Goal: Task Accomplishment & Management: Manage account settings

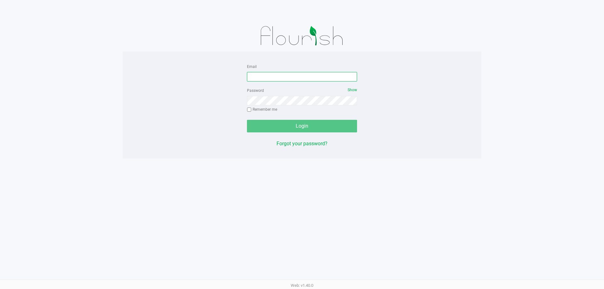
click at [270, 78] on input "Email" at bounding box center [302, 76] width 110 height 9
type input "[EMAIL_ADDRESS][DOMAIN_NAME]"
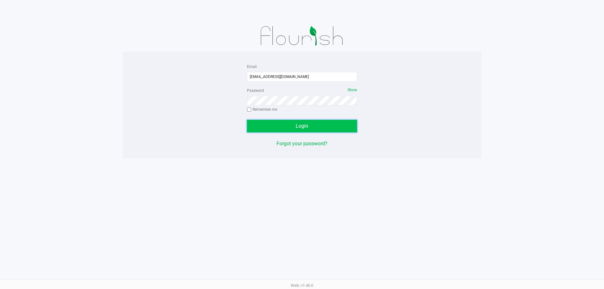
click at [299, 126] on span "Login" at bounding box center [302, 126] width 13 height 6
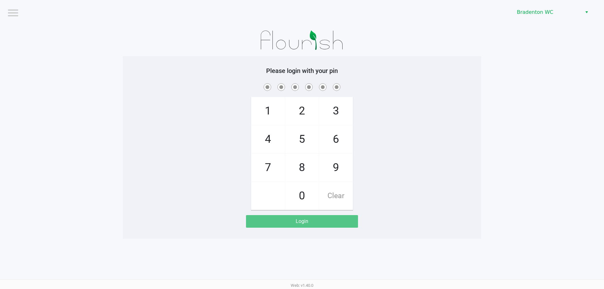
click at [302, 167] on span "8" at bounding box center [301, 168] width 33 height 28
checkbox input "true"
click at [301, 112] on span "2" at bounding box center [301, 111] width 33 height 28
checkbox input "true"
click at [296, 196] on span "0" at bounding box center [301, 196] width 33 height 28
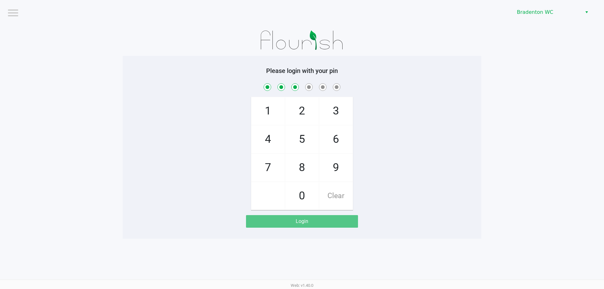
checkbox input "true"
click at [326, 171] on span "9" at bounding box center [335, 168] width 33 height 28
checkbox input "true"
click at [301, 169] on span "8" at bounding box center [301, 168] width 33 height 28
checkbox input "true"
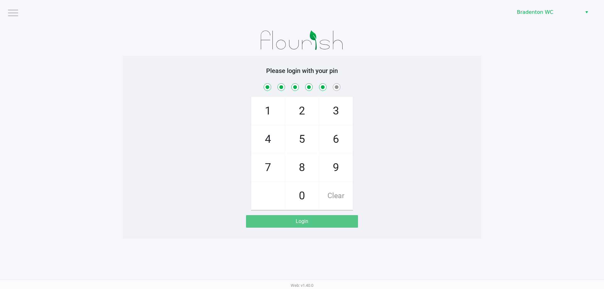
click at [269, 139] on span "4" at bounding box center [267, 140] width 33 height 28
checkbox input "true"
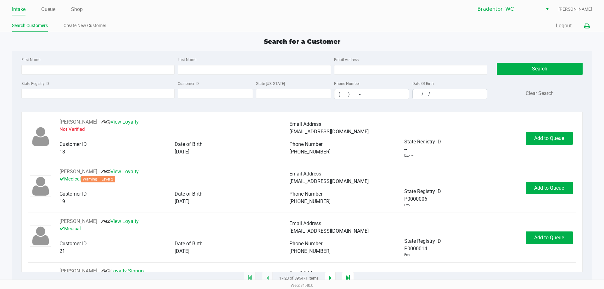
click at [589, 24] on icon at bounding box center [586, 26] width 5 height 4
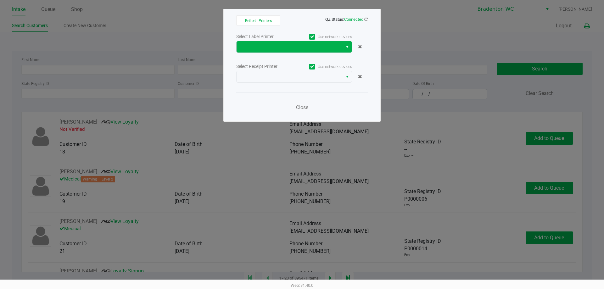
click at [345, 47] on span "Select" at bounding box center [347, 47] width 5 height 8
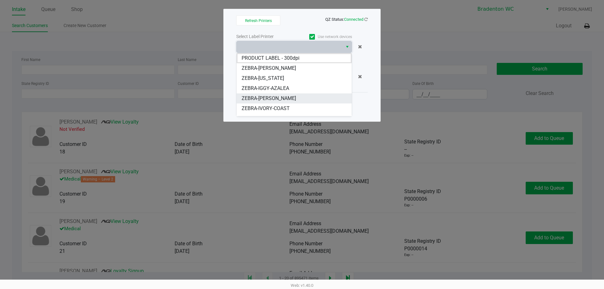
click at [270, 101] on span "ZEBRA-[PERSON_NAME]" at bounding box center [269, 99] width 54 height 8
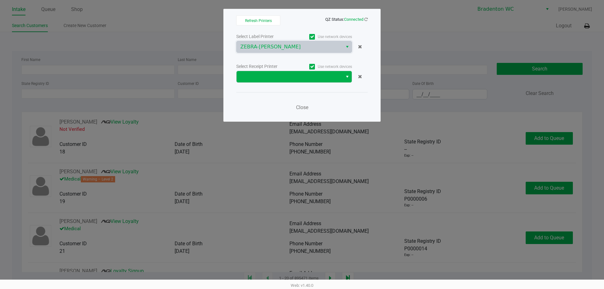
click at [348, 79] on span "Select" at bounding box center [347, 77] width 5 height 8
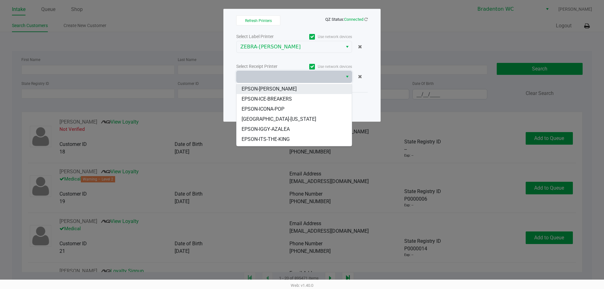
scroll to position [58, 0]
click at [284, 121] on li "EPSON-IVANKA" at bounding box center [294, 121] width 115 height 10
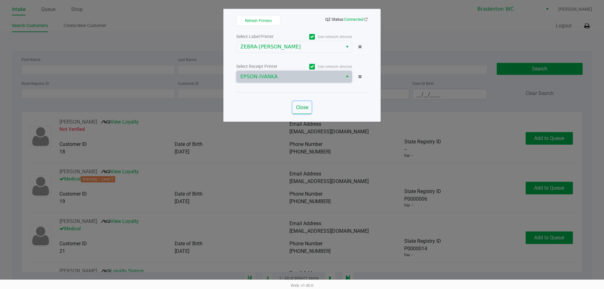
click at [304, 110] on span "Close" at bounding box center [302, 107] width 12 height 6
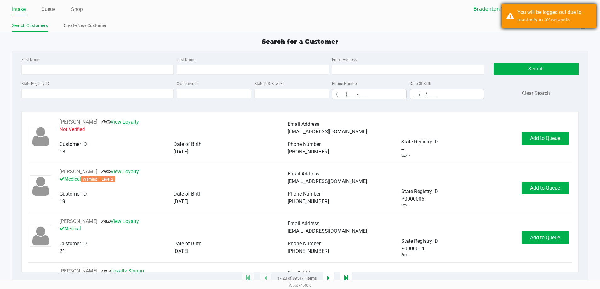
click at [540, 21] on div "You will be logged out due to inactivity in 52 seconds" at bounding box center [554, 15] width 74 height 15
click at [467, 28] on div "Quick Sale Logout" at bounding box center [444, 26] width 288 height 12
click at [468, 20] on div "Intake Queue Shop Bradenton WC [PERSON_NAME] Search Customers Create New Custom…" at bounding box center [300, 16] width 600 height 32
click at [555, 22] on div "You will be logged out due to inactivity in 52 seconds" at bounding box center [554, 15] width 74 height 15
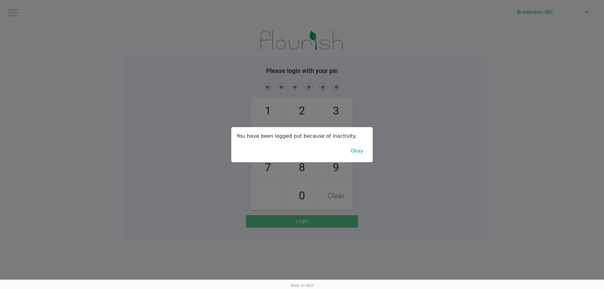
click at [50, 8] on div at bounding box center [302, 144] width 604 height 289
click at [362, 148] on button "Okay" at bounding box center [357, 151] width 21 height 12
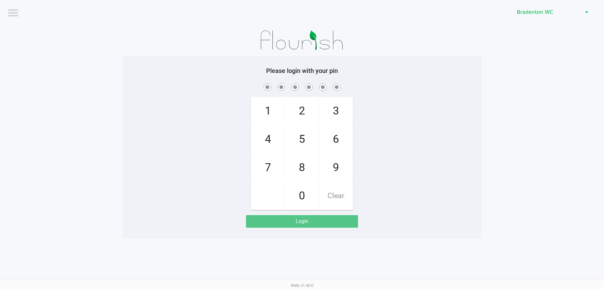
click at [378, 139] on div "1 4 7 2 5 8 0 3 6 9 Clear" at bounding box center [302, 146] width 359 height 128
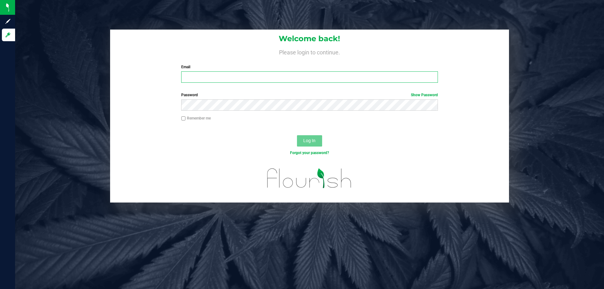
drag, startPoint x: 200, startPoint y: 72, endPoint x: 220, endPoint y: 58, distance: 24.8
click at [201, 72] on input "Email" at bounding box center [309, 76] width 257 height 11
type input "[EMAIL_ADDRESS][DOMAIN_NAME]"
click at [310, 142] on span "Log In" at bounding box center [309, 140] width 12 height 5
click at [309, 142] on span "Log In" at bounding box center [309, 140] width 12 height 5
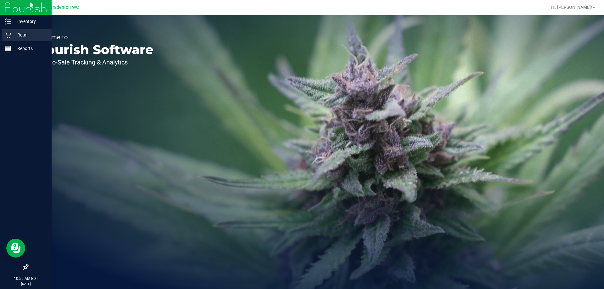
click at [21, 34] on p "Retail" at bounding box center [30, 35] width 38 height 8
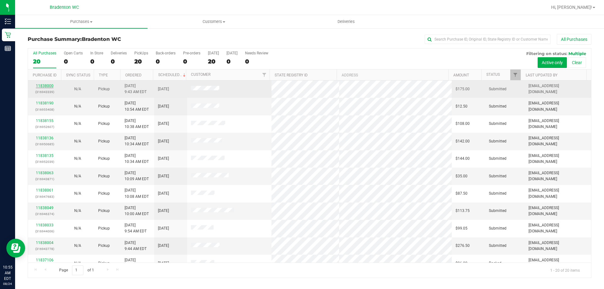
click at [49, 85] on link "11838000" at bounding box center [45, 86] width 18 height 4
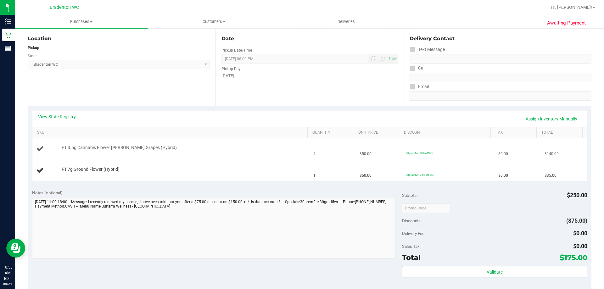
scroll to position [63, 0]
click at [71, 117] on link "View State Registry" at bounding box center [57, 117] width 38 height 6
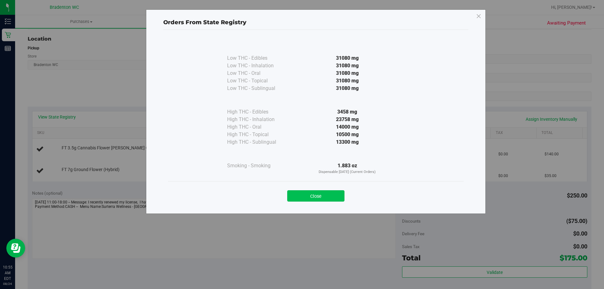
click at [326, 198] on button "Close" at bounding box center [315, 195] width 57 height 11
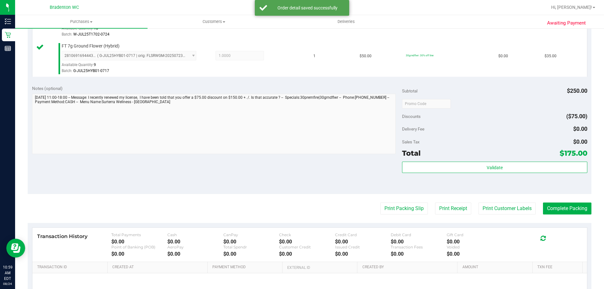
scroll to position [252, 0]
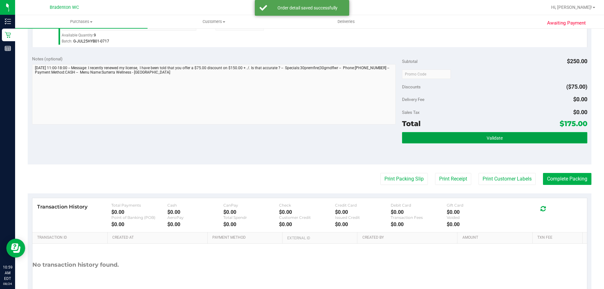
click at [409, 138] on button "Validate" at bounding box center [494, 137] width 185 height 11
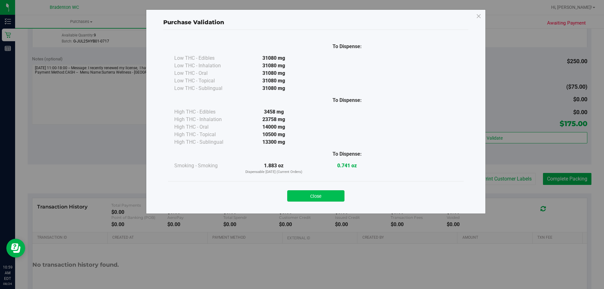
click at [303, 197] on button "Close" at bounding box center [315, 195] width 57 height 11
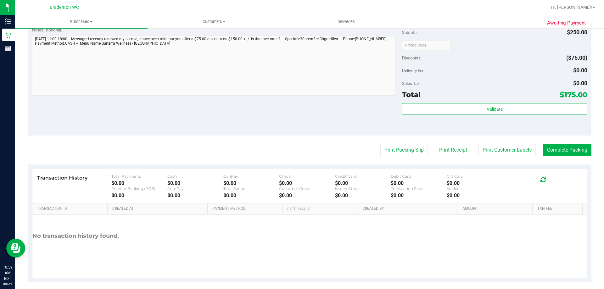
scroll to position [286, 0]
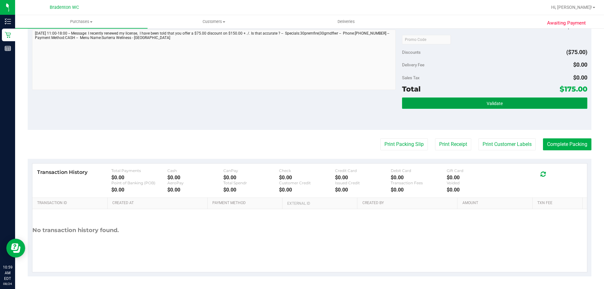
click at [454, 101] on button "Validate" at bounding box center [494, 103] width 185 height 11
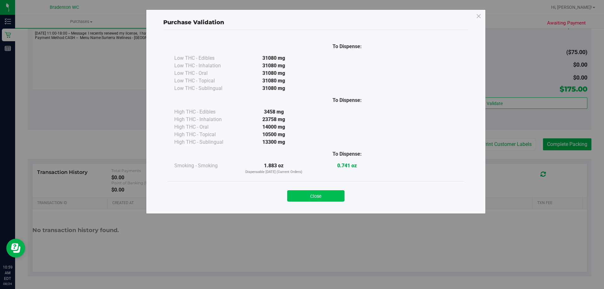
click at [302, 196] on button "Close" at bounding box center [315, 195] width 57 height 11
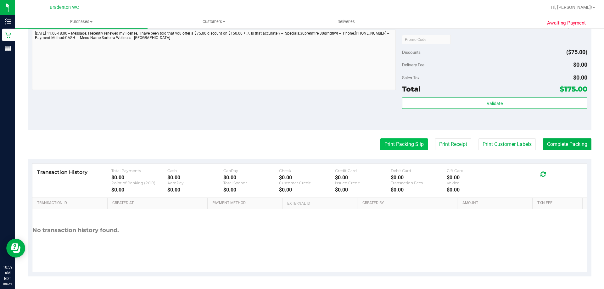
click at [387, 145] on button "Print Packing Slip" at bounding box center [405, 144] width 48 height 12
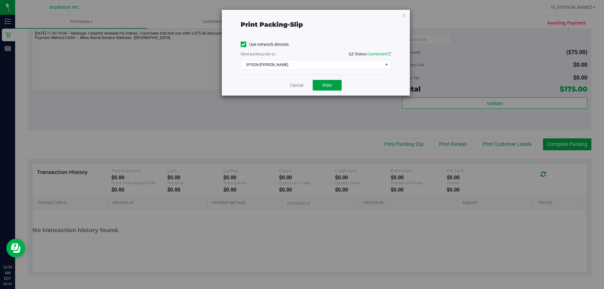
drag, startPoint x: 327, startPoint y: 86, endPoint x: 332, endPoint y: 77, distance: 9.4
click at [328, 84] on span "Print" at bounding box center [327, 85] width 9 height 5
click at [386, 65] on span "select" at bounding box center [386, 64] width 5 height 5
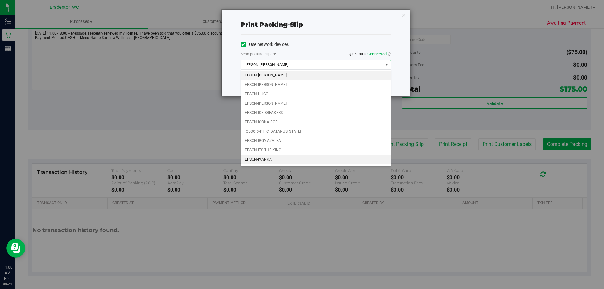
click at [282, 155] on li "EPSON-IVANKA" at bounding box center [316, 159] width 150 height 9
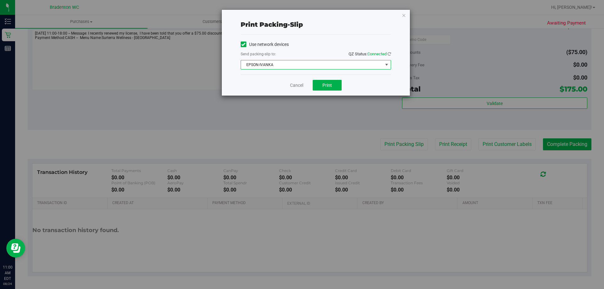
click at [326, 76] on div "Cancel Print" at bounding box center [316, 85] width 150 height 21
click at [326, 87] on span "Print" at bounding box center [327, 85] width 9 height 5
click at [404, 16] on icon "button" at bounding box center [404, 15] width 4 height 8
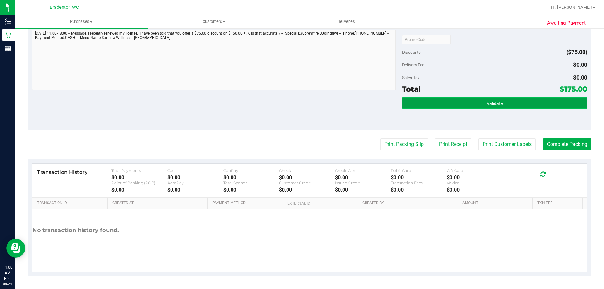
click at [477, 98] on button "Validate" at bounding box center [494, 103] width 185 height 11
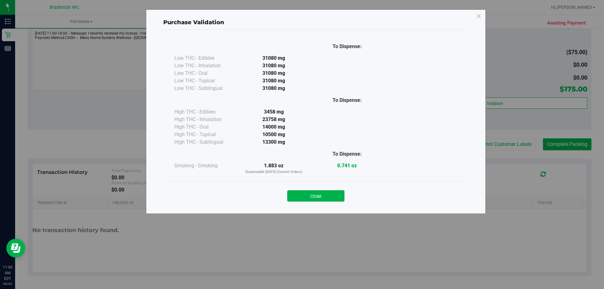
drag, startPoint x: 320, startPoint y: 194, endPoint x: 348, endPoint y: 186, distance: 29.2
click at [323, 194] on button "Close" at bounding box center [315, 195] width 57 height 11
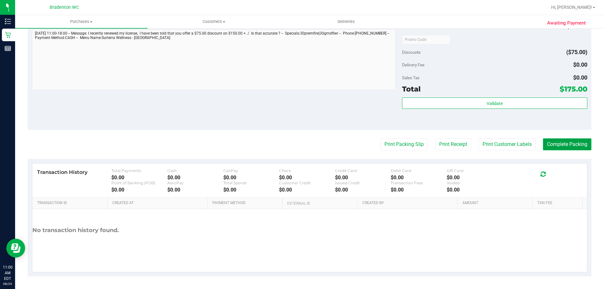
click at [569, 144] on button "Complete Packing" at bounding box center [567, 144] width 48 height 12
